Goal: Find specific page/section: Find specific page/section

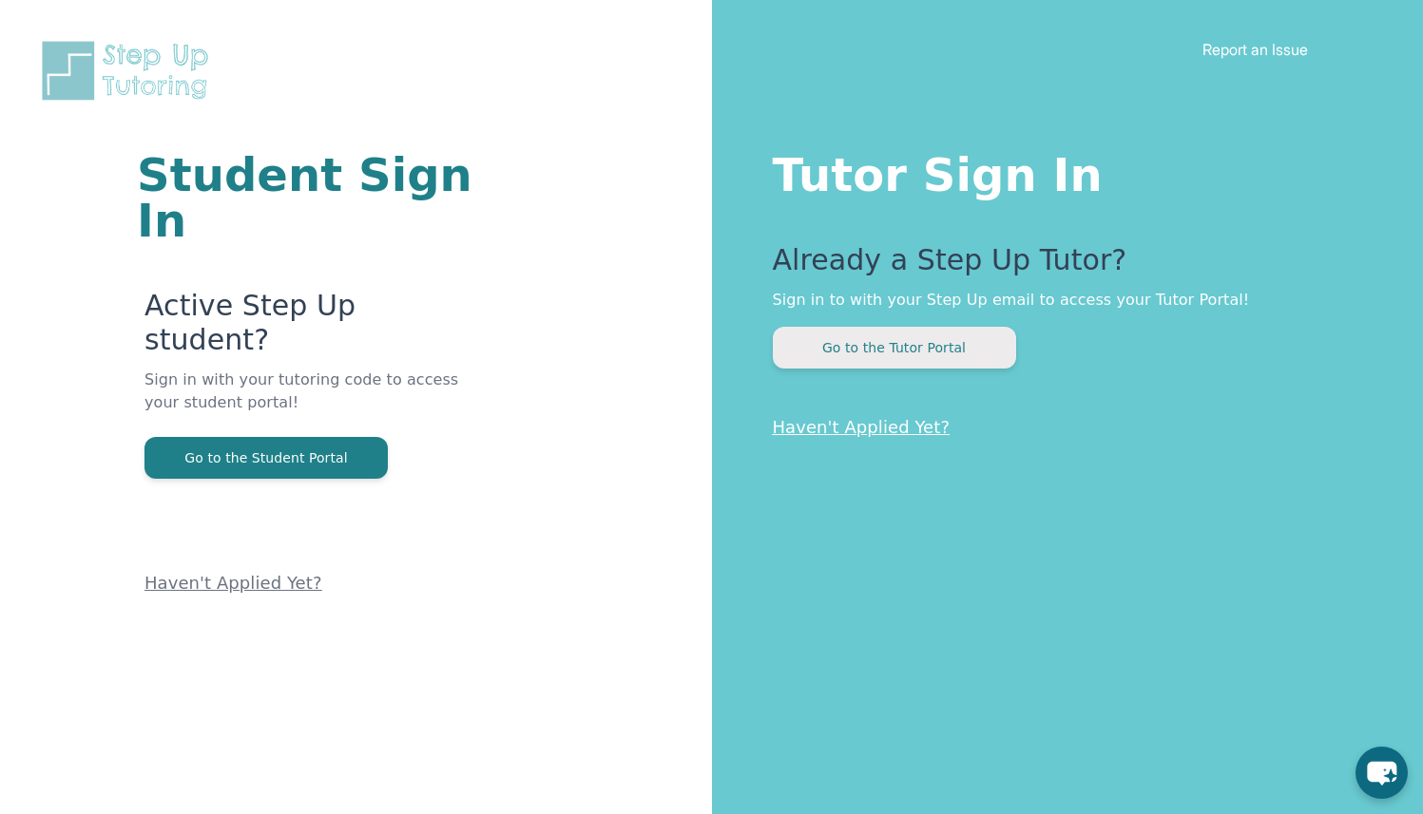
click at [825, 338] on button "Go to the Tutor Portal" at bounding box center [894, 348] width 243 height 42
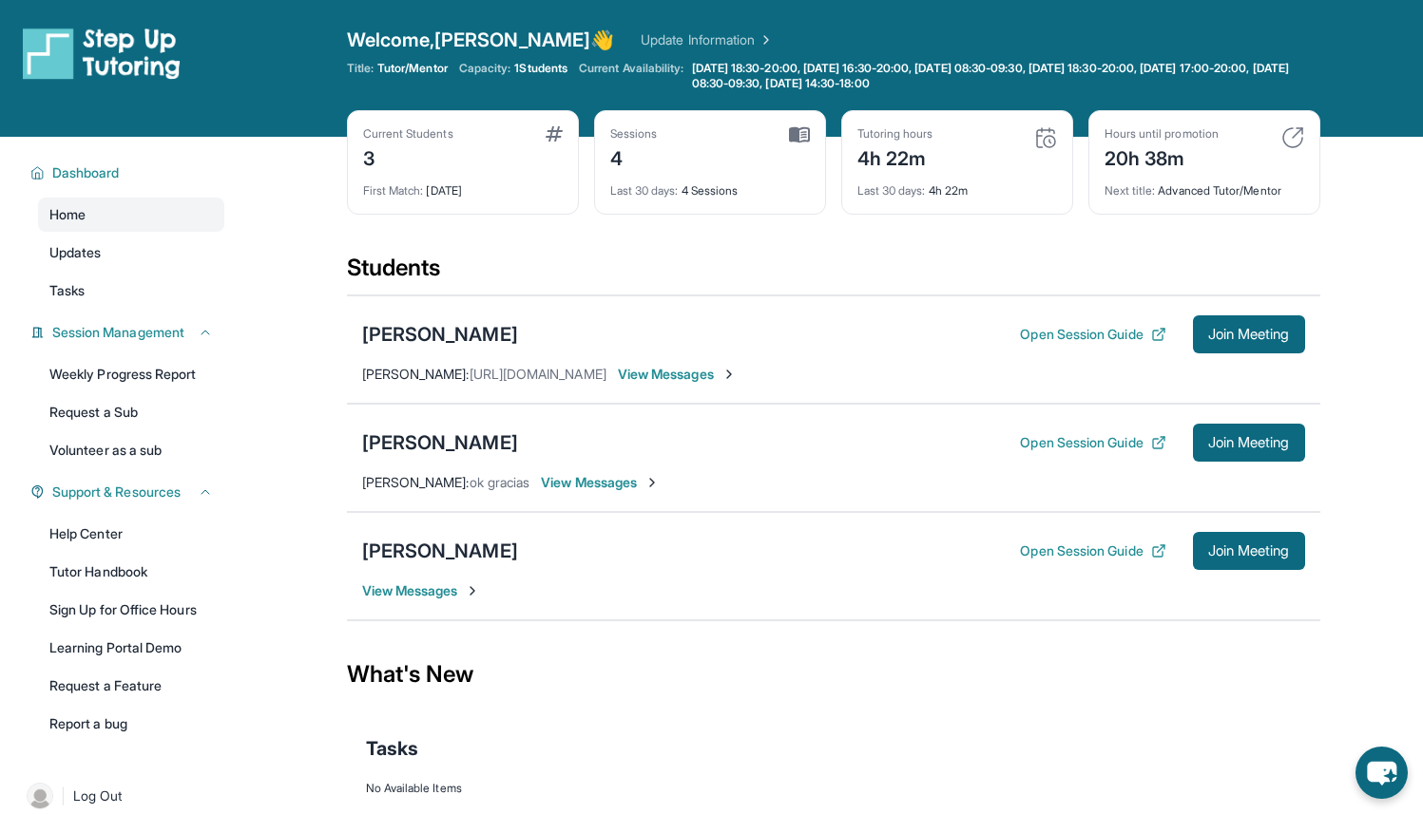
click at [698, 371] on span "View Messages" at bounding box center [677, 374] width 119 height 19
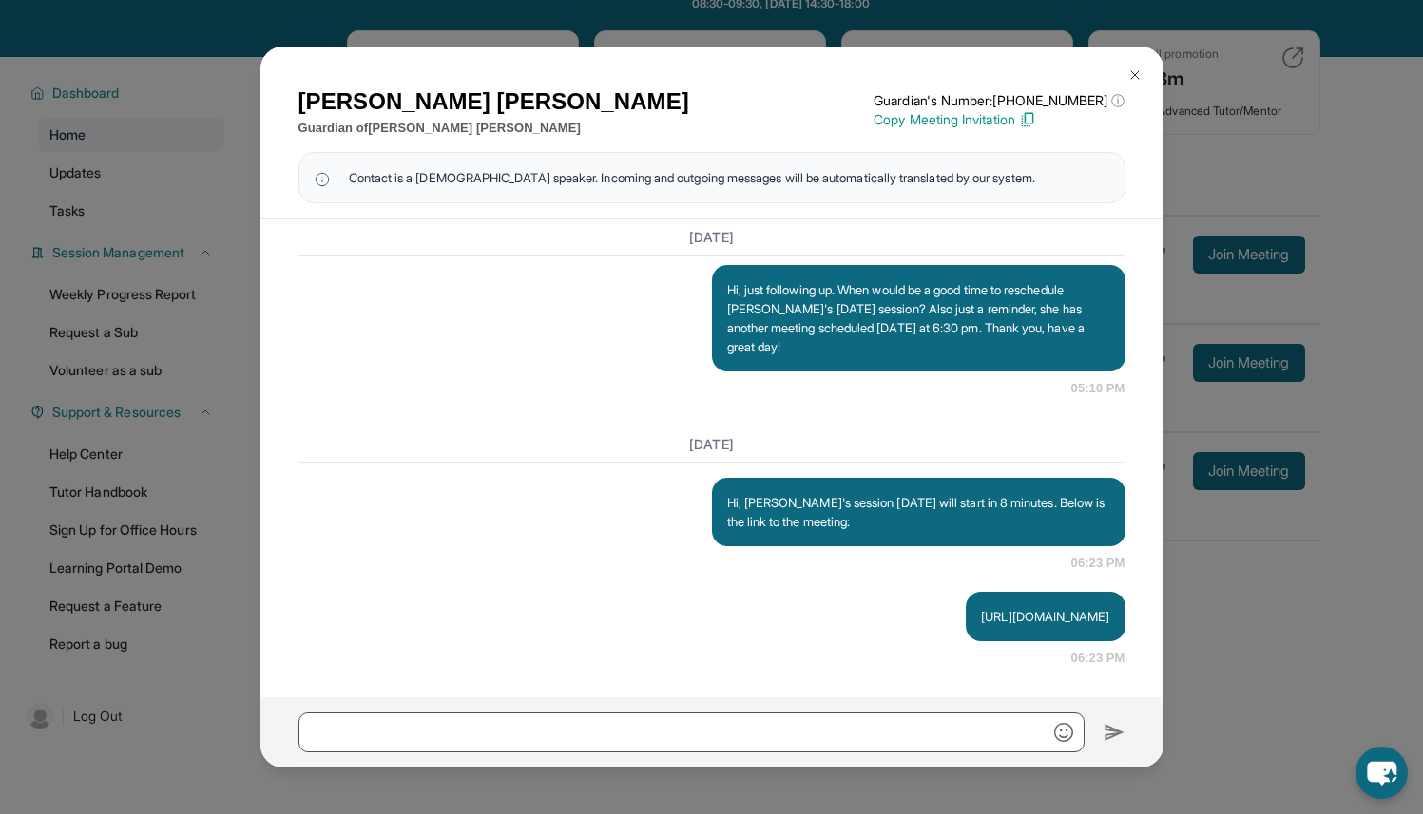
scroll to position [137, 0]
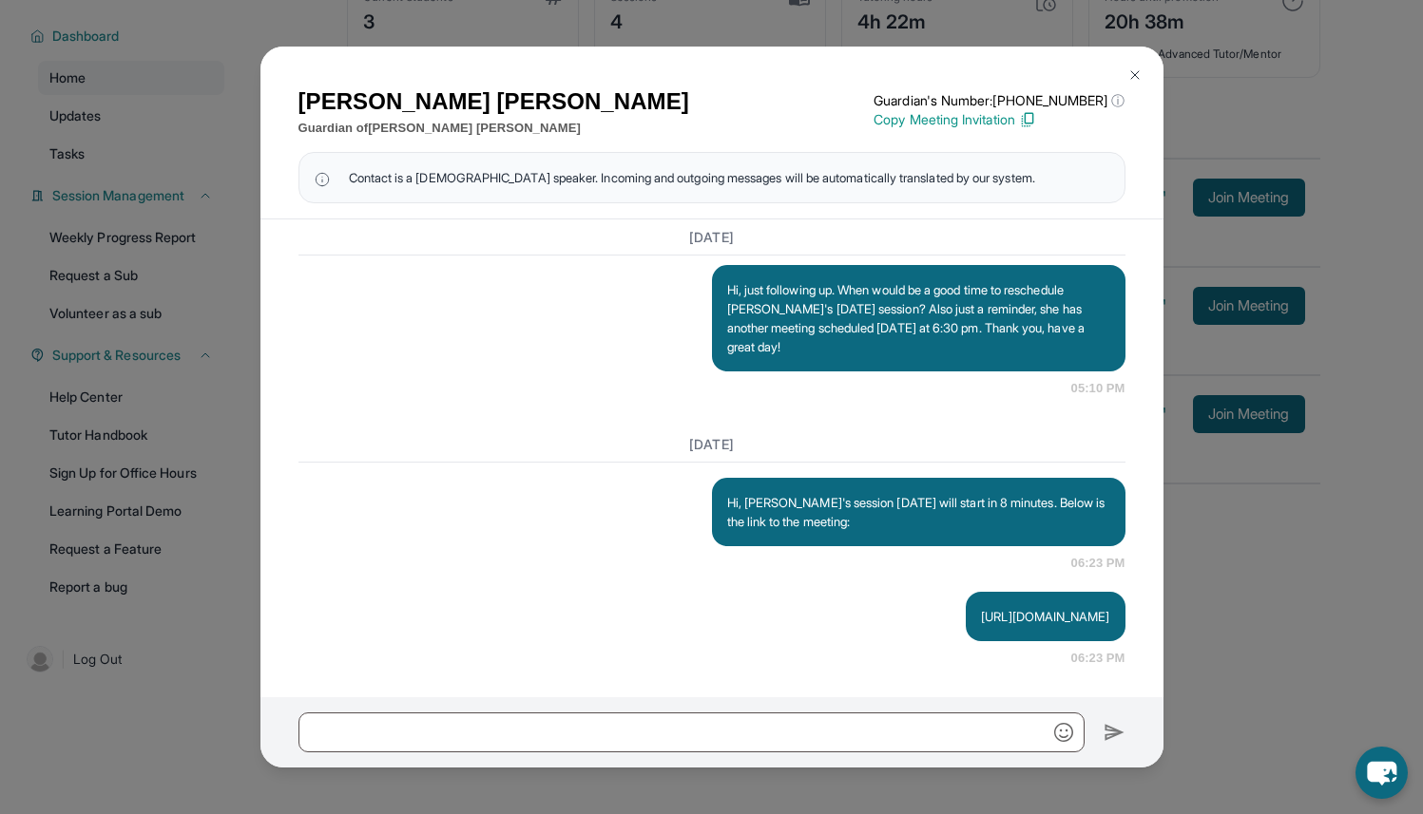
click at [1130, 67] on img at bounding box center [1134, 74] width 15 height 15
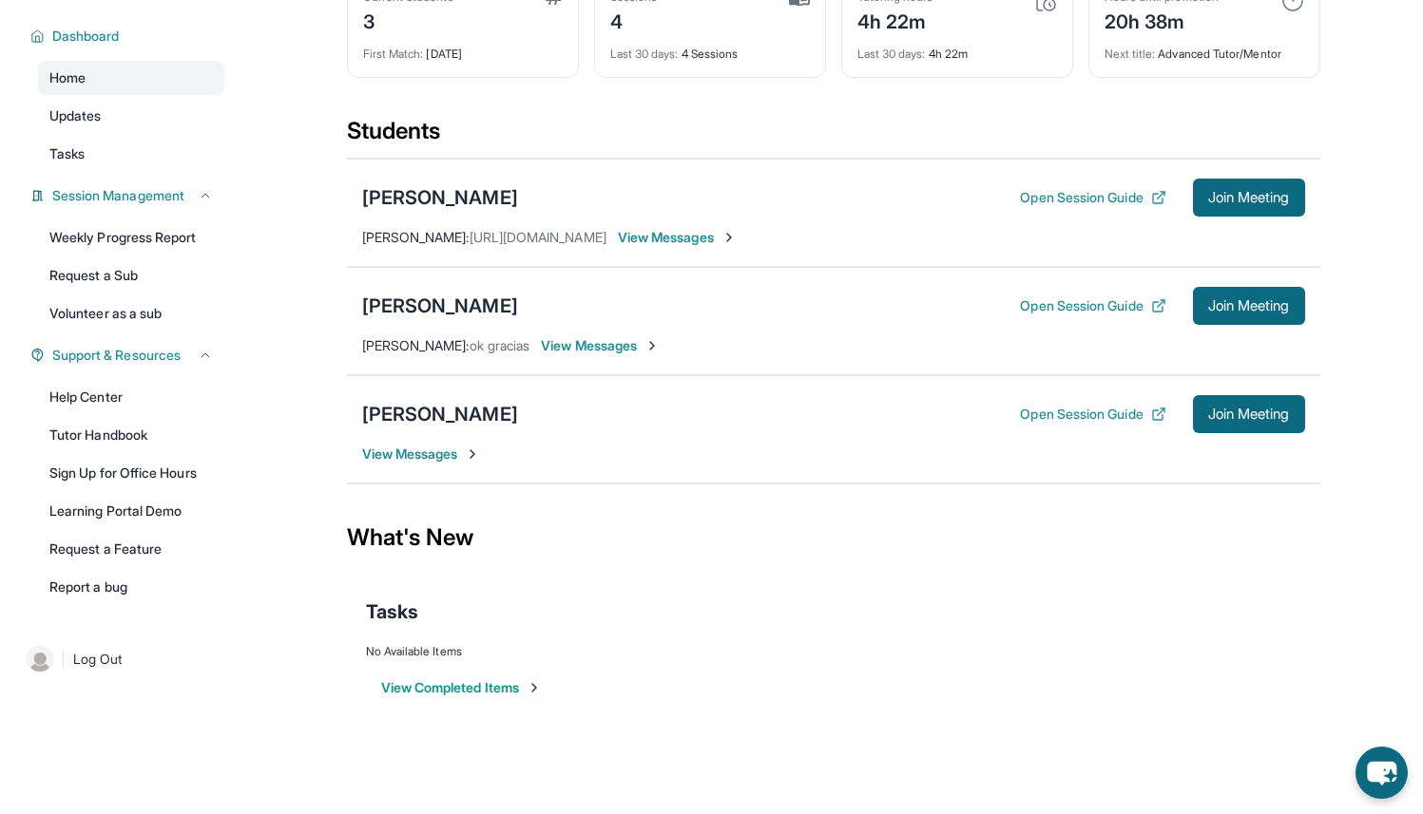
click at [411, 457] on span "View Messages" at bounding box center [421, 454] width 119 height 19
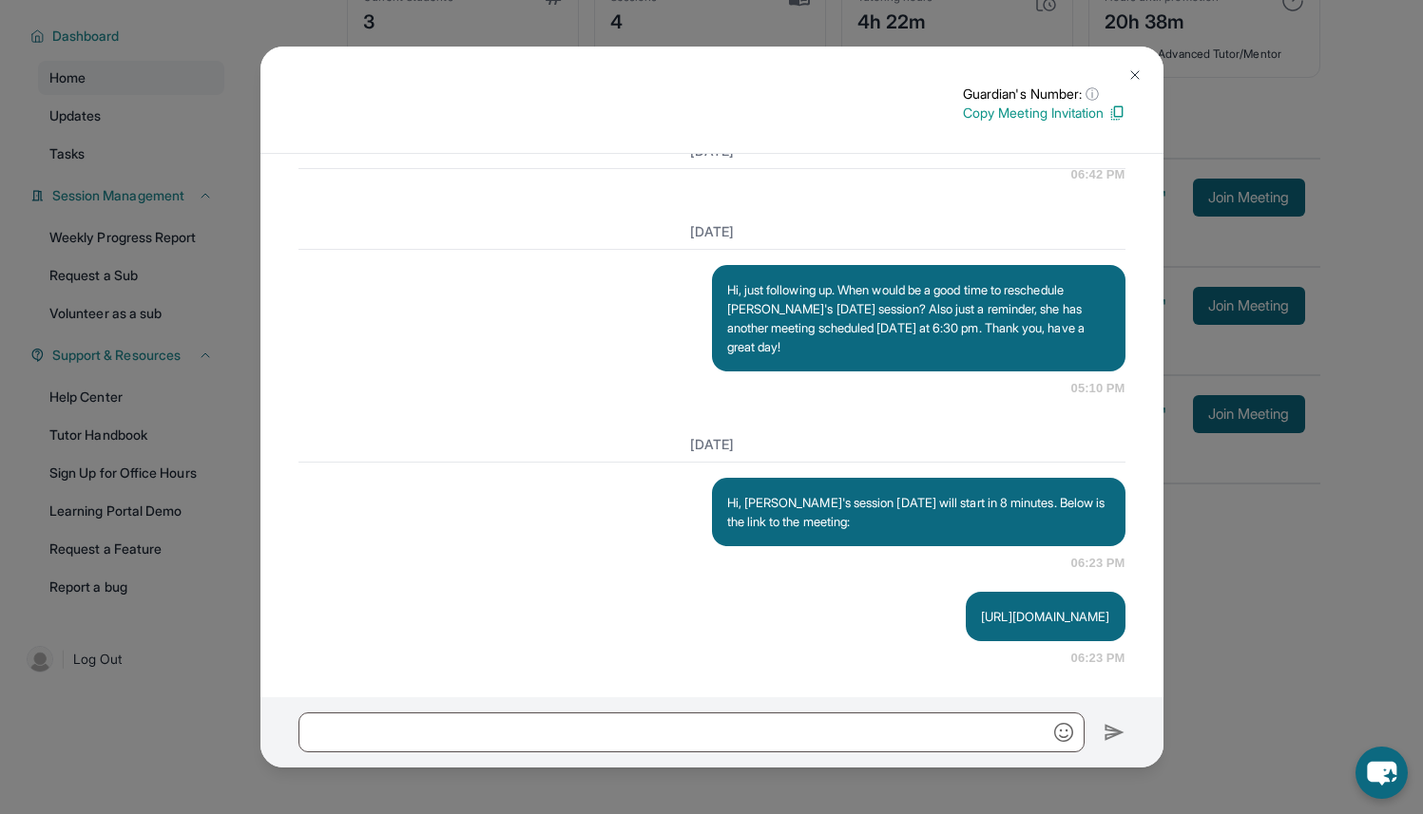
scroll to position [2115, 0]
click at [1132, 73] on img at bounding box center [1134, 74] width 15 height 15
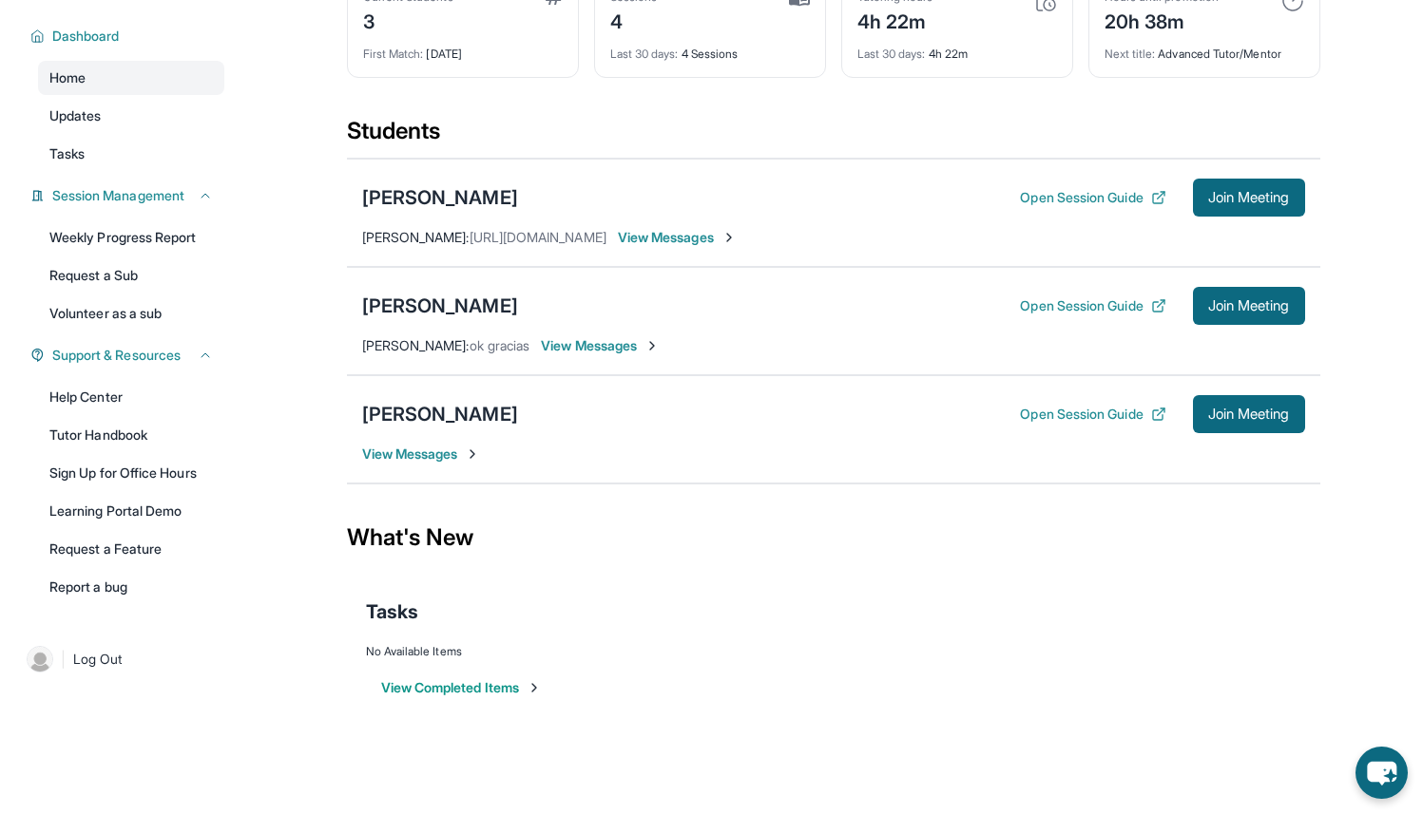
click at [595, 341] on span "View Messages" at bounding box center [600, 345] width 119 height 19
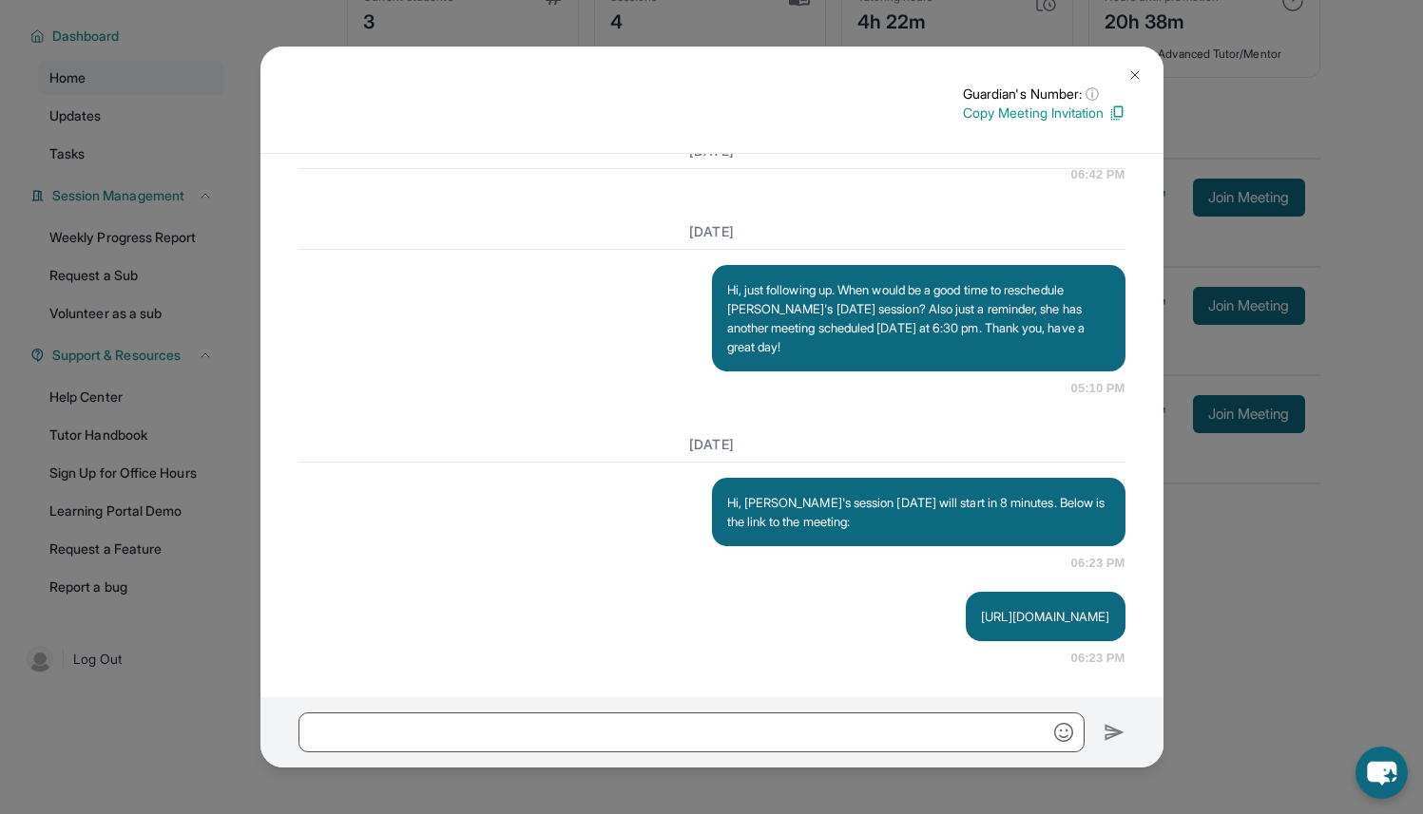
click at [1136, 71] on img at bounding box center [1134, 74] width 15 height 15
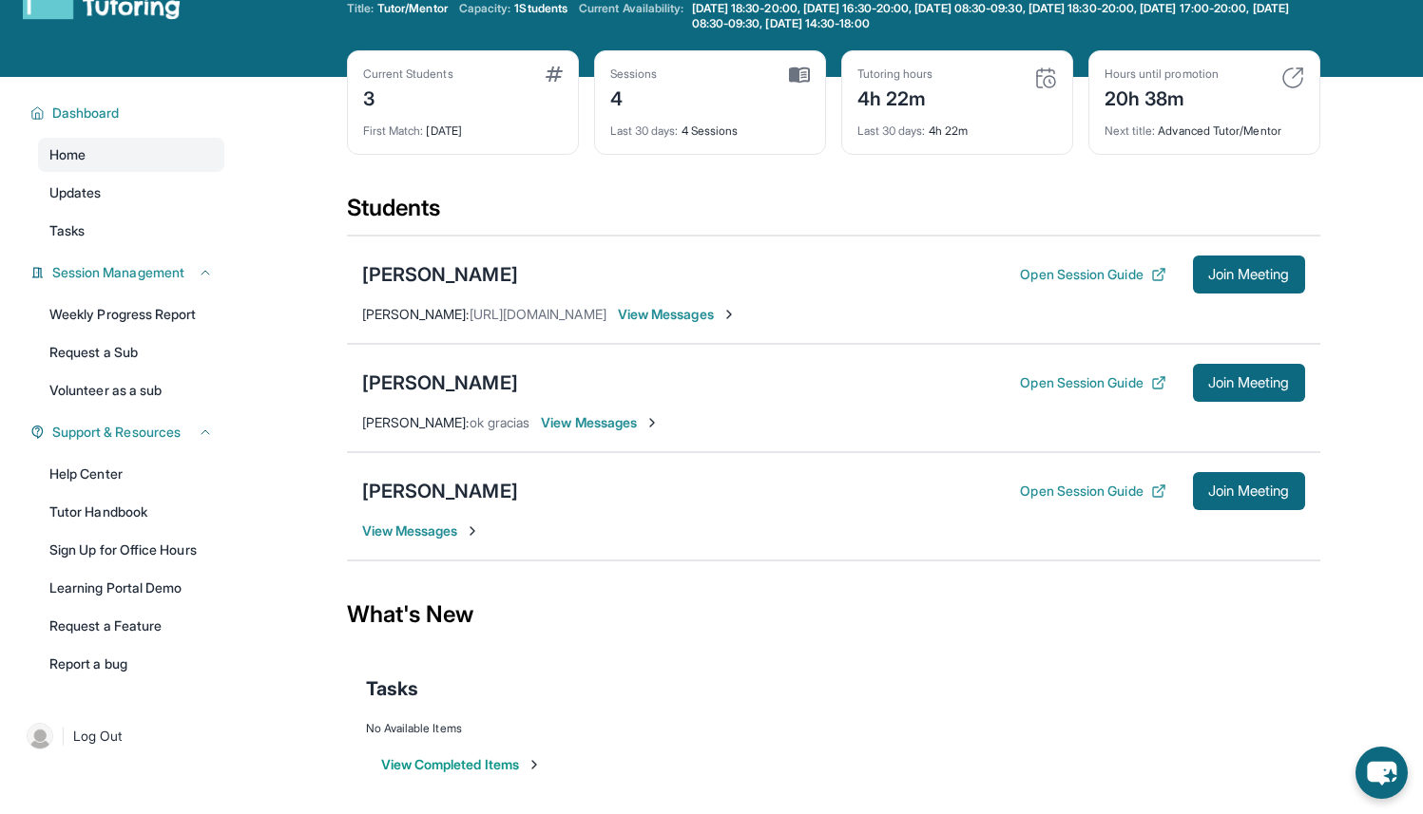
scroll to position [0, 0]
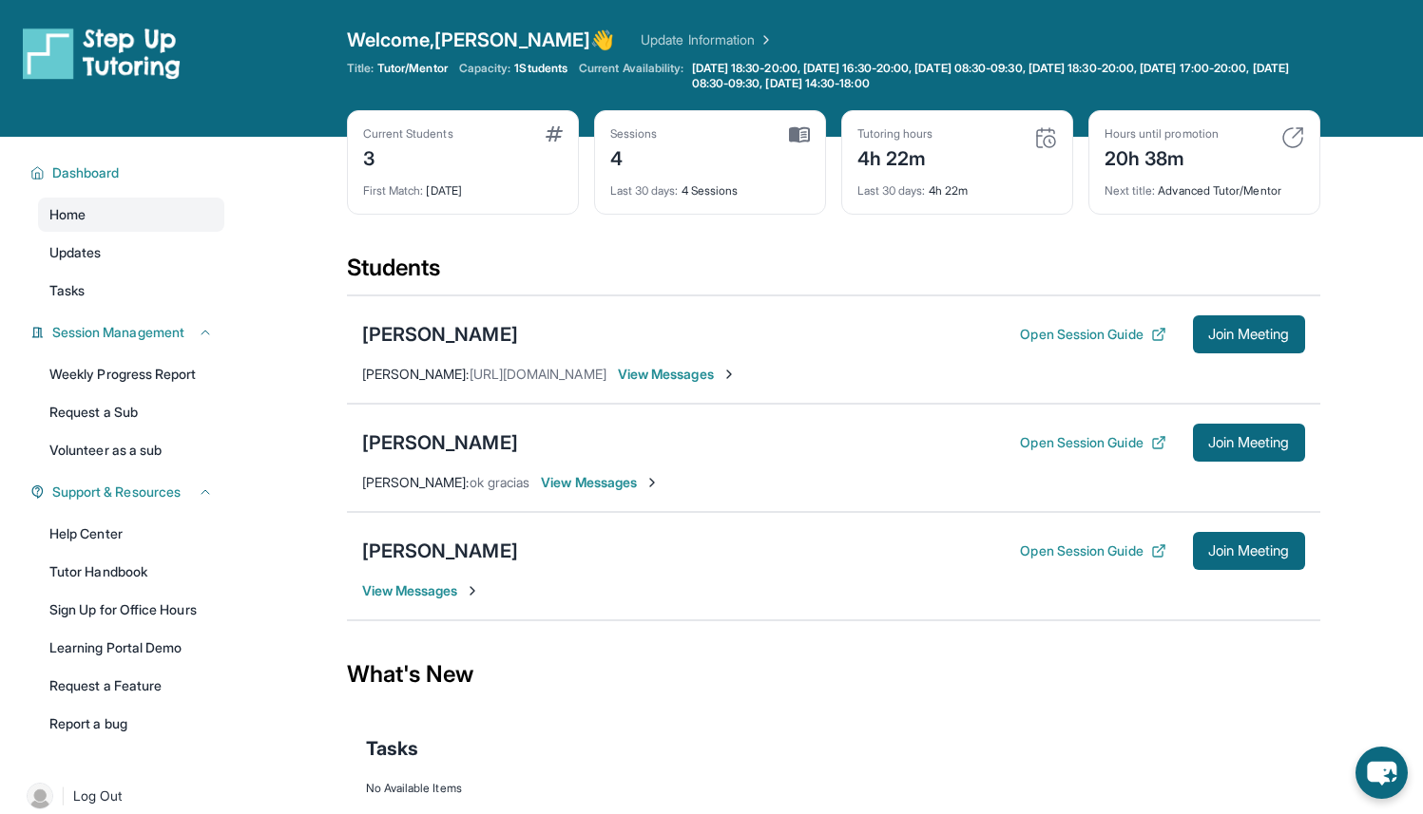
click at [1219, 185] on div "Next title : Advanced Tutor/Mentor" at bounding box center [1204, 185] width 200 height 27
click at [1289, 141] on img at bounding box center [1292, 137] width 23 height 23
click at [1287, 139] on img at bounding box center [1292, 137] width 23 height 23
click at [1286, 138] on img at bounding box center [1292, 137] width 23 height 23
click at [1266, 134] on div "Hours until promotion 20h 38m" at bounding box center [1204, 149] width 200 height 46
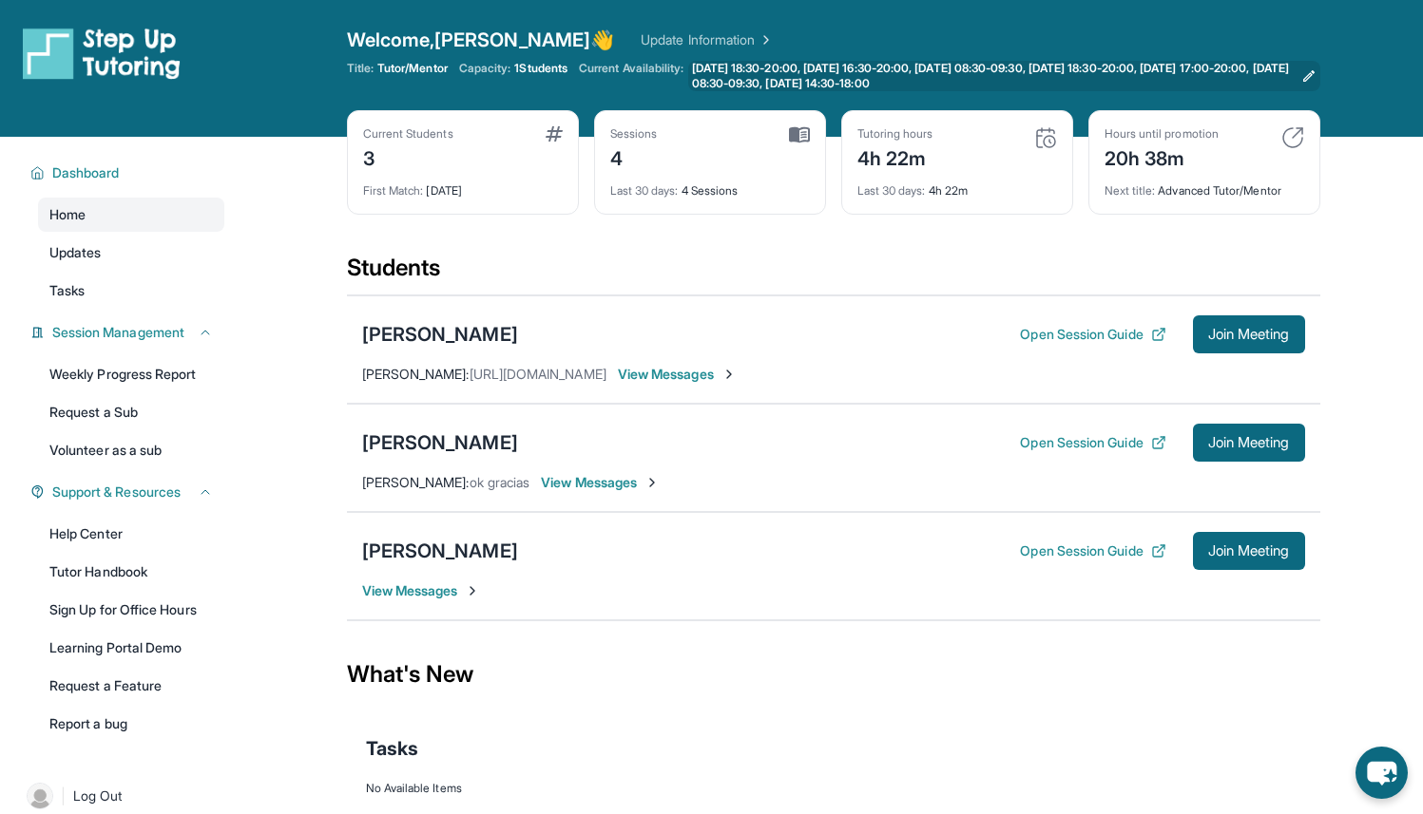
click at [1201, 69] on span "[DATE] 18:30-20:00, [DATE] 16:30-20:00, [DATE] 08:30-09:30, [DATE] 18:30-20:00,…" at bounding box center [993, 76] width 602 height 30
